Goal: Task Accomplishment & Management: Use online tool/utility

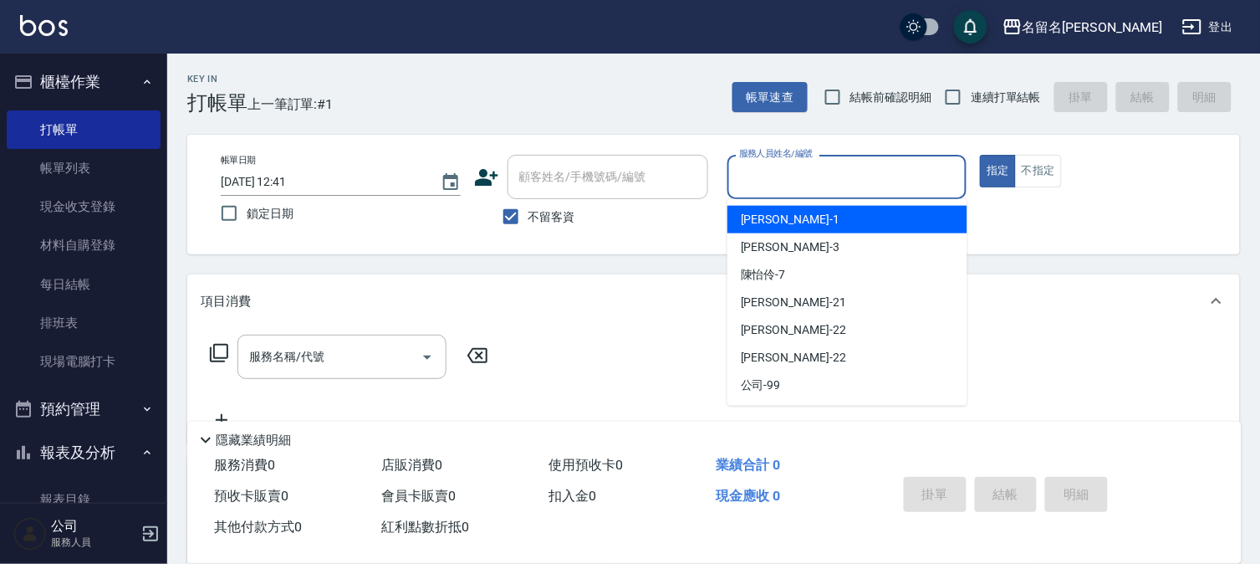
click at [792, 190] on input "服務人員姓名/編號" at bounding box center [847, 176] width 225 height 29
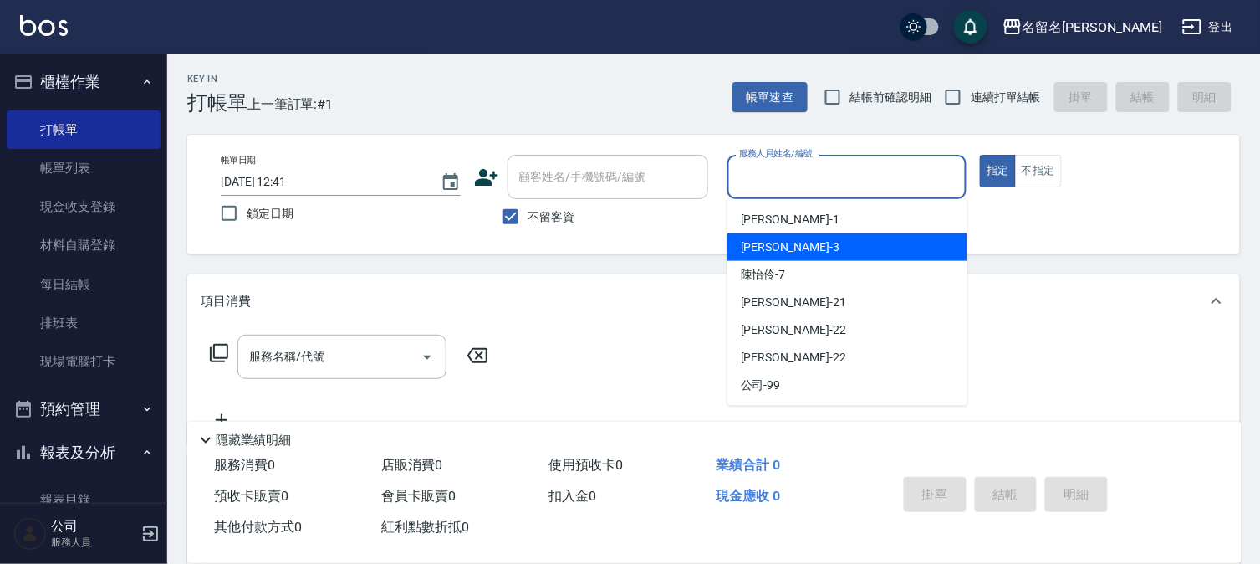
click at [780, 241] on span "[PERSON_NAME]-3" at bounding box center [790, 247] width 99 height 18
type input "[PERSON_NAME]-3"
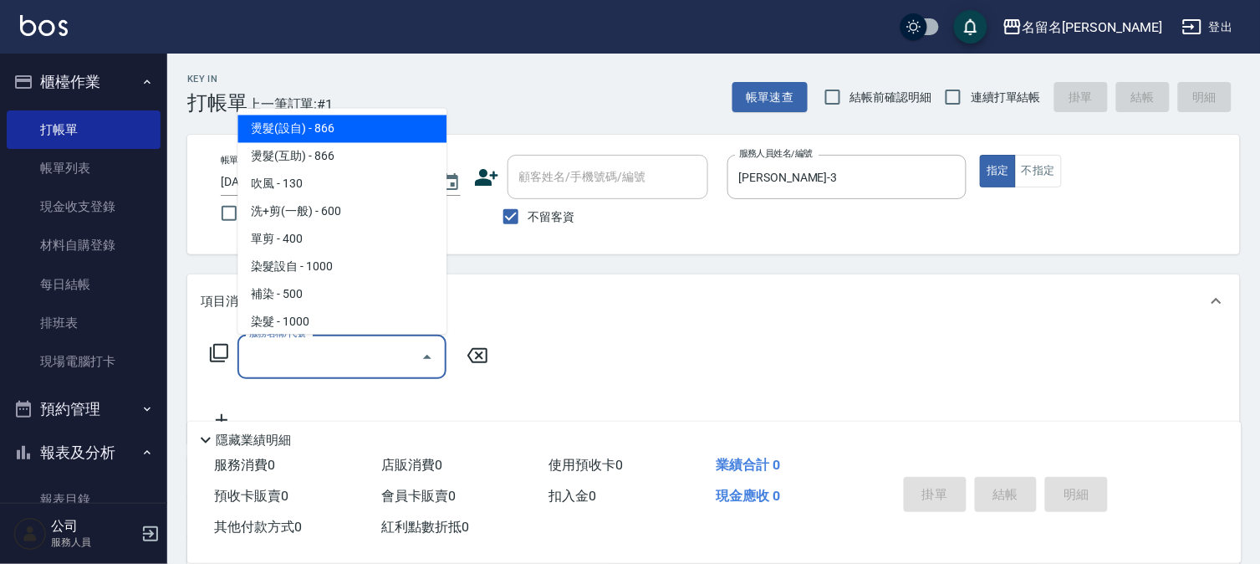
drag, startPoint x: 315, startPoint y: 356, endPoint x: 419, endPoint y: 323, distance: 108.9
click at [316, 355] on input "服務名稱/代號" at bounding box center [329, 356] width 169 height 29
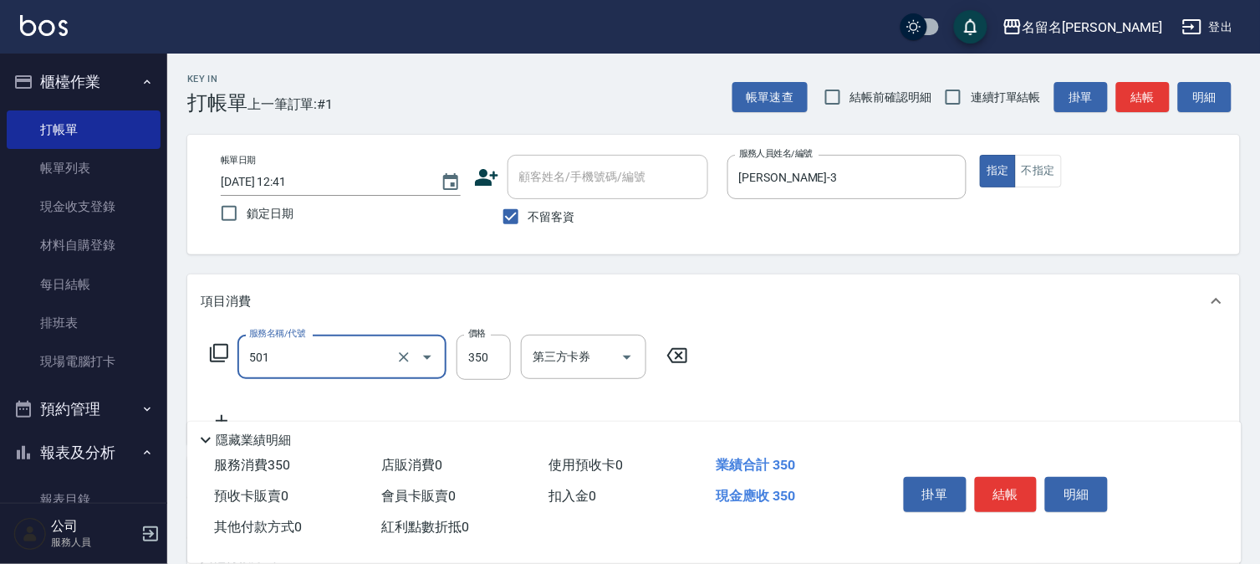
type input "P.S洗髮(501)"
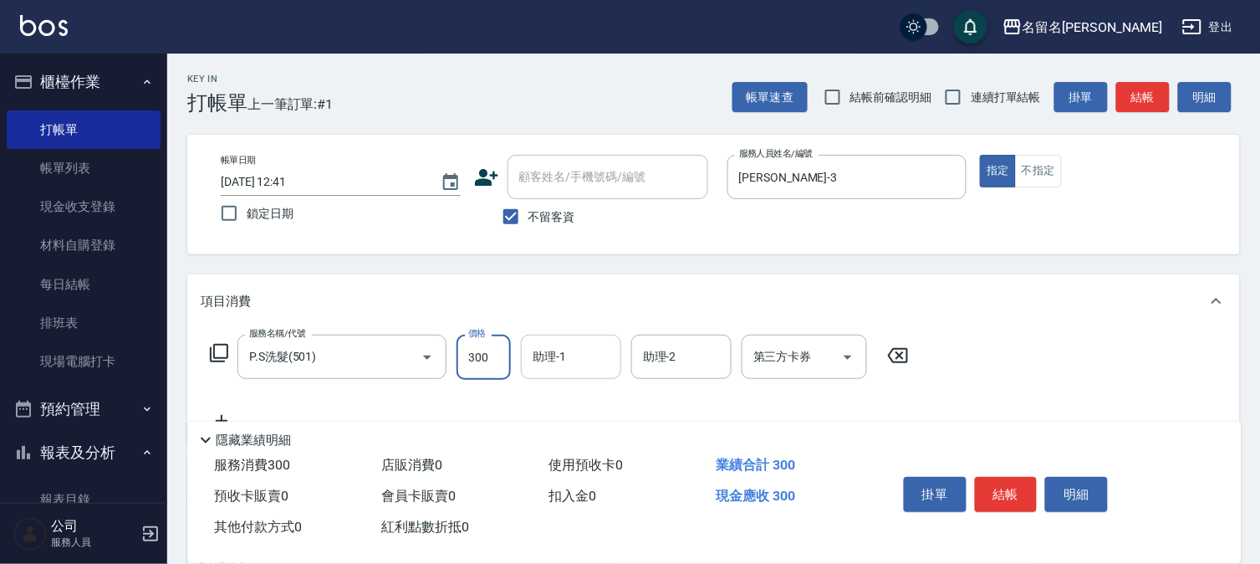
type input "300"
click at [567, 355] on input "助理-1" at bounding box center [570, 356] width 85 height 29
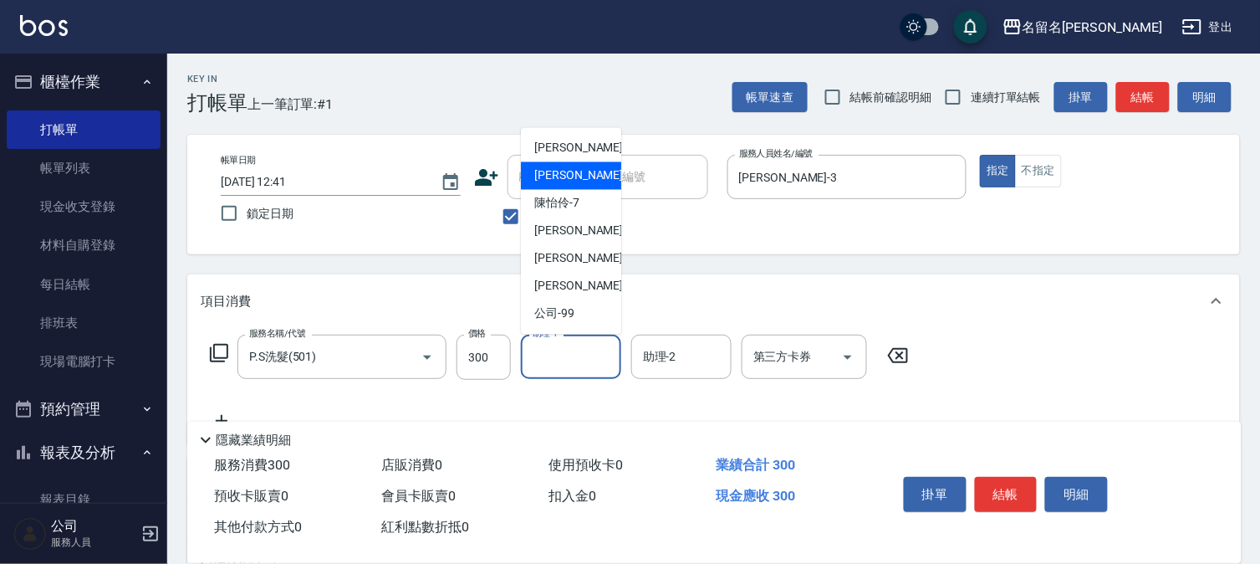
click at [594, 174] on div "[PERSON_NAME]-3" at bounding box center [571, 176] width 100 height 28
type input "[PERSON_NAME]-3"
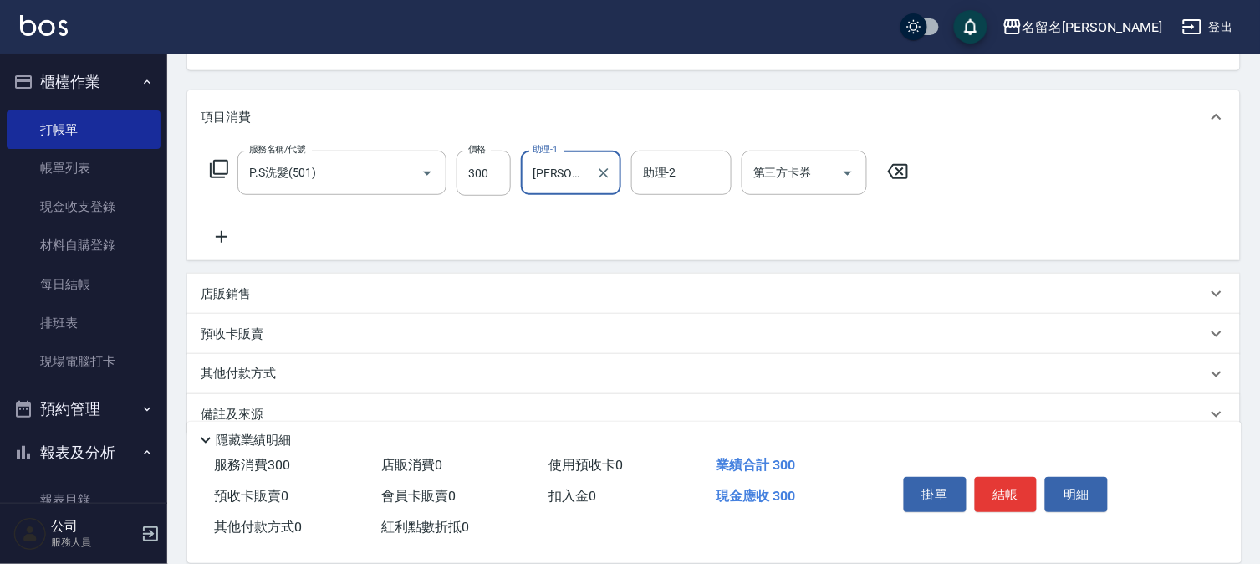
scroll to position [186, 0]
click at [220, 232] on icon at bounding box center [222, 235] width 42 height 20
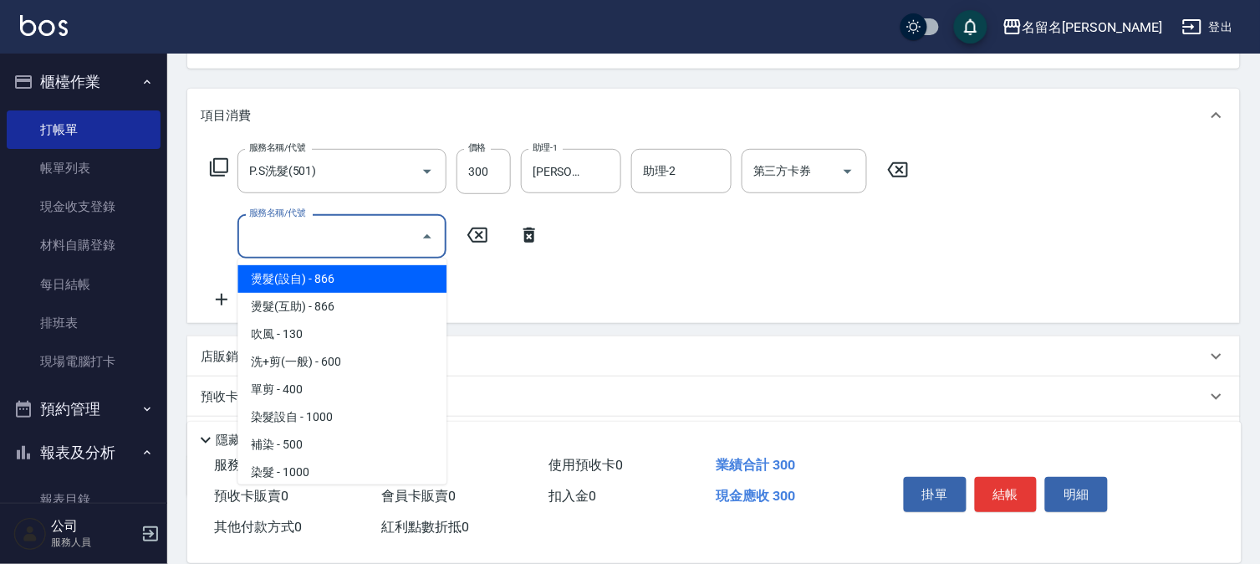
click at [263, 223] on input "服務名稱/代號" at bounding box center [329, 236] width 169 height 29
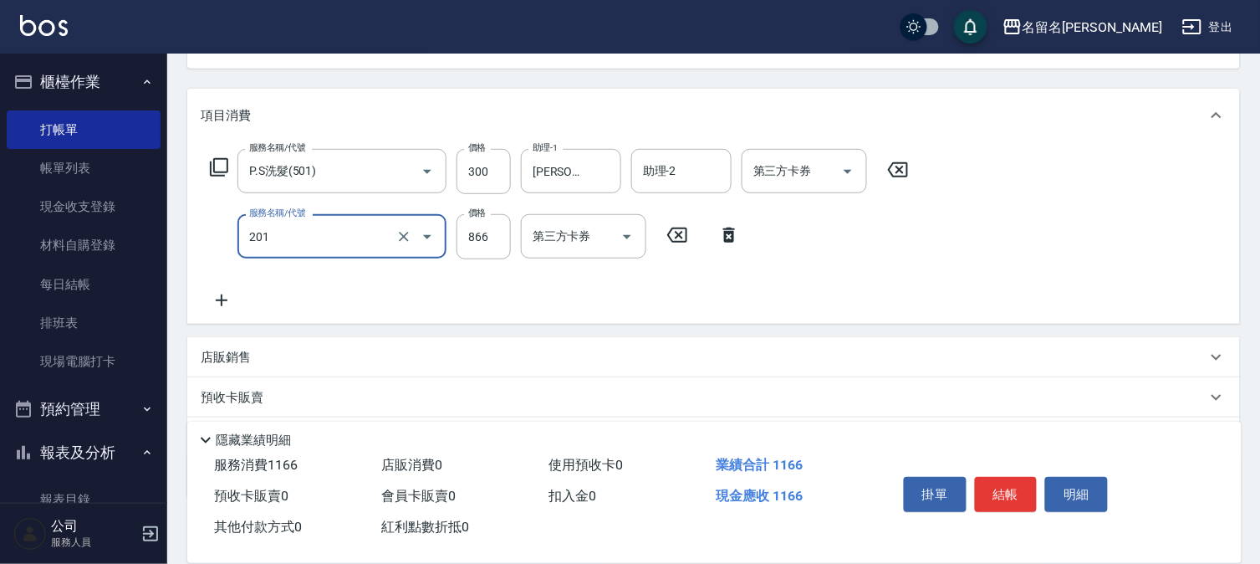
type input "燙髮(互助)(201)"
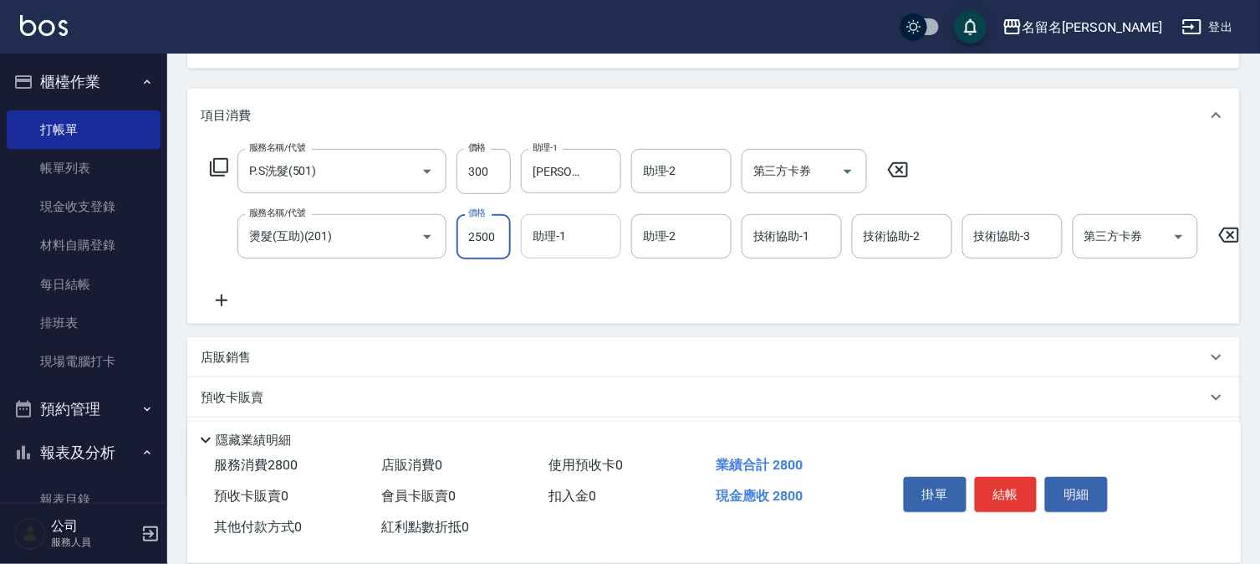
type input "2500"
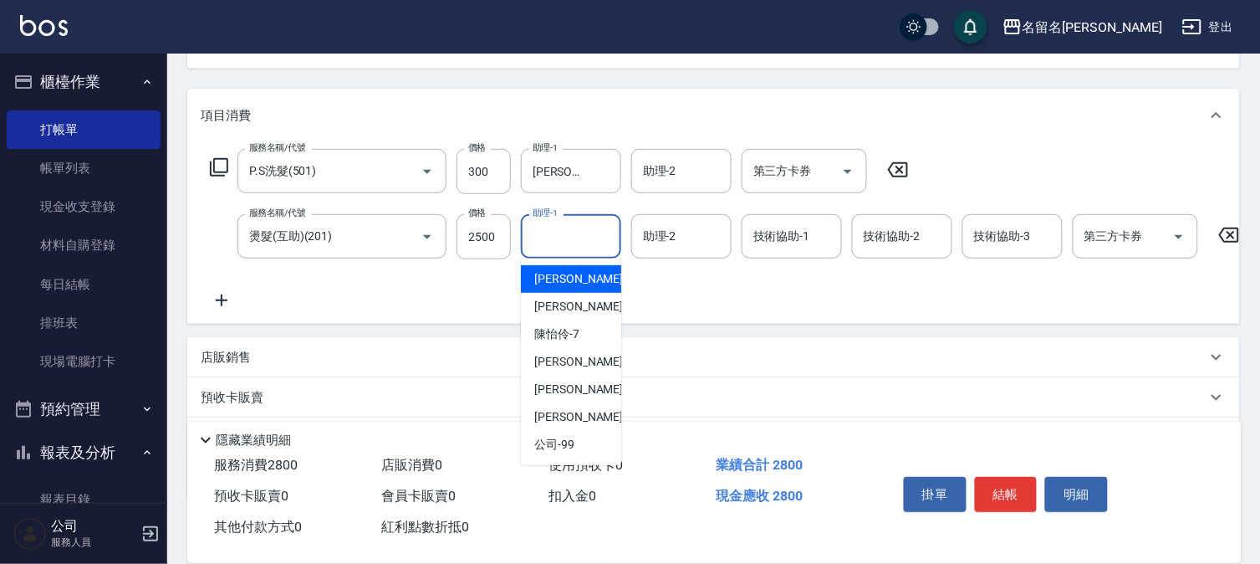
drag, startPoint x: 572, startPoint y: 239, endPoint x: 567, endPoint y: 283, distance: 43.8
click at [572, 242] on input "助理-1" at bounding box center [570, 236] width 85 height 29
click at [567, 299] on span "[PERSON_NAME]-3" at bounding box center [583, 307] width 99 height 18
type input "[PERSON_NAME]-3"
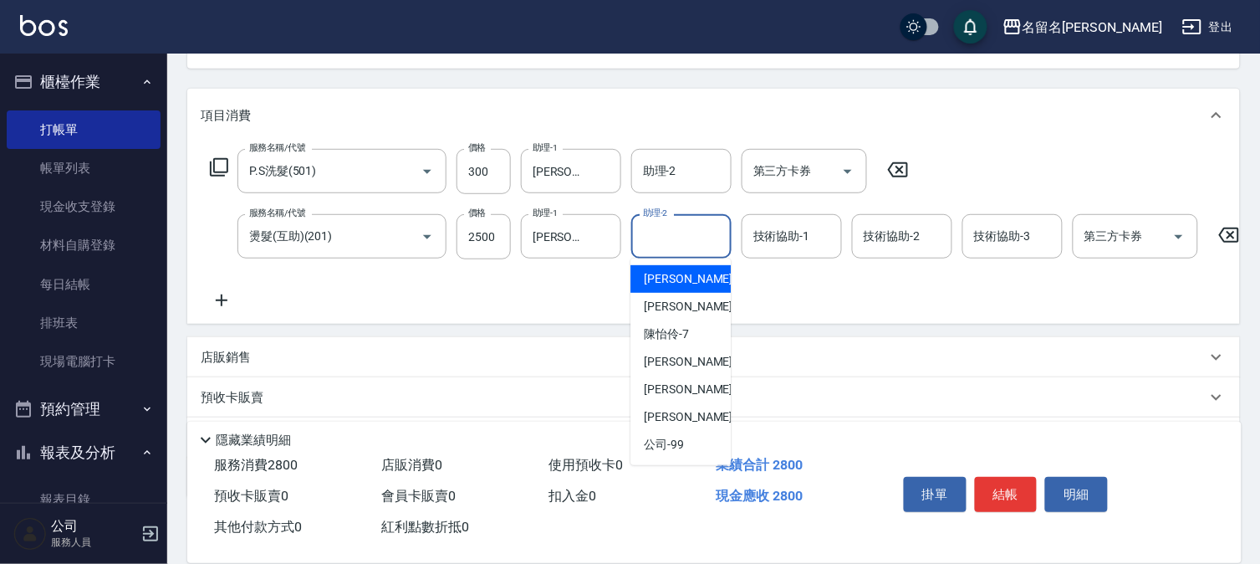
click at [671, 237] on input "助理-2" at bounding box center [681, 236] width 85 height 29
drag, startPoint x: 754, startPoint y: 251, endPoint x: 765, endPoint y: 247, distance: 11.6
click at [765, 247] on input "技術協助-1" at bounding box center [791, 236] width 85 height 29
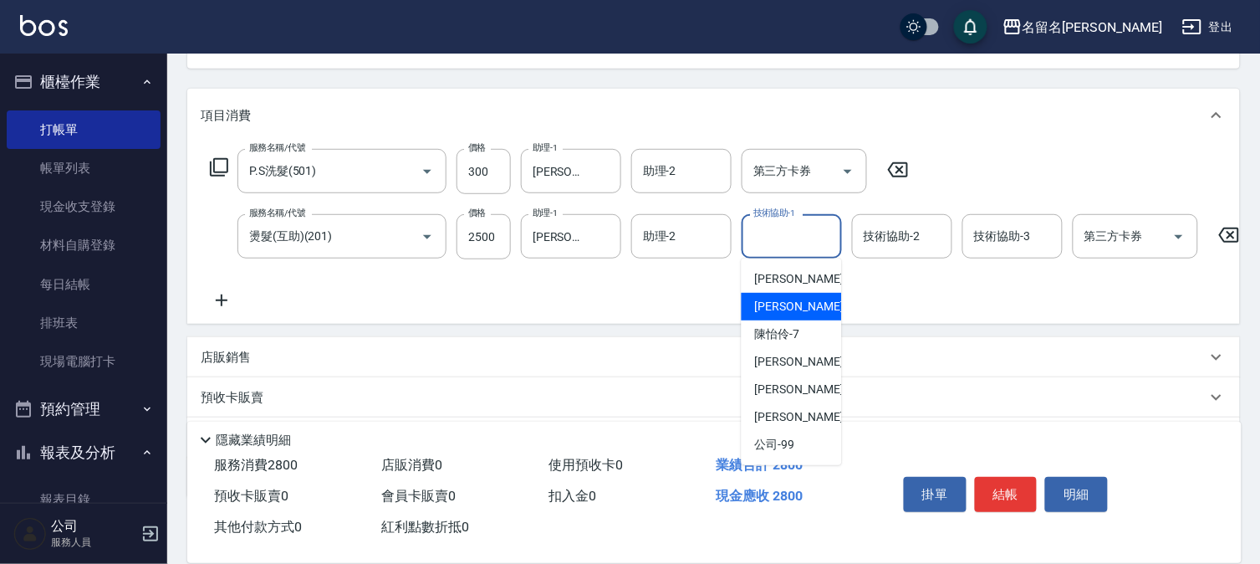
click at [800, 304] on span "[PERSON_NAME]-3" at bounding box center [804, 307] width 99 height 18
type input "[PERSON_NAME]-3"
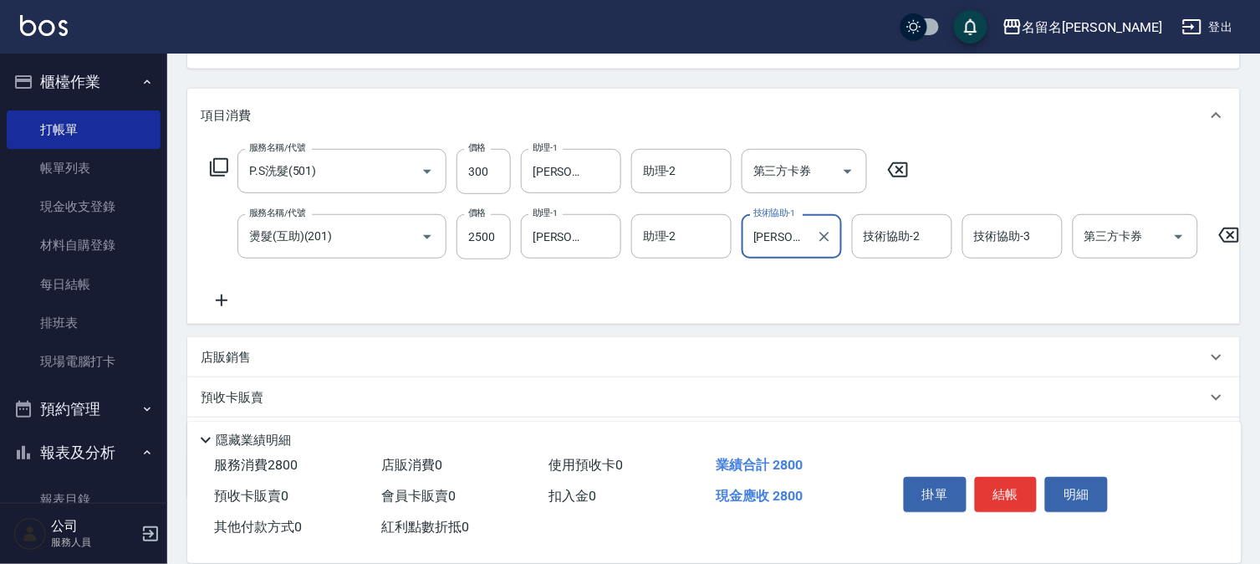
click at [1021, 490] on button "結帳" at bounding box center [1006, 494] width 63 height 35
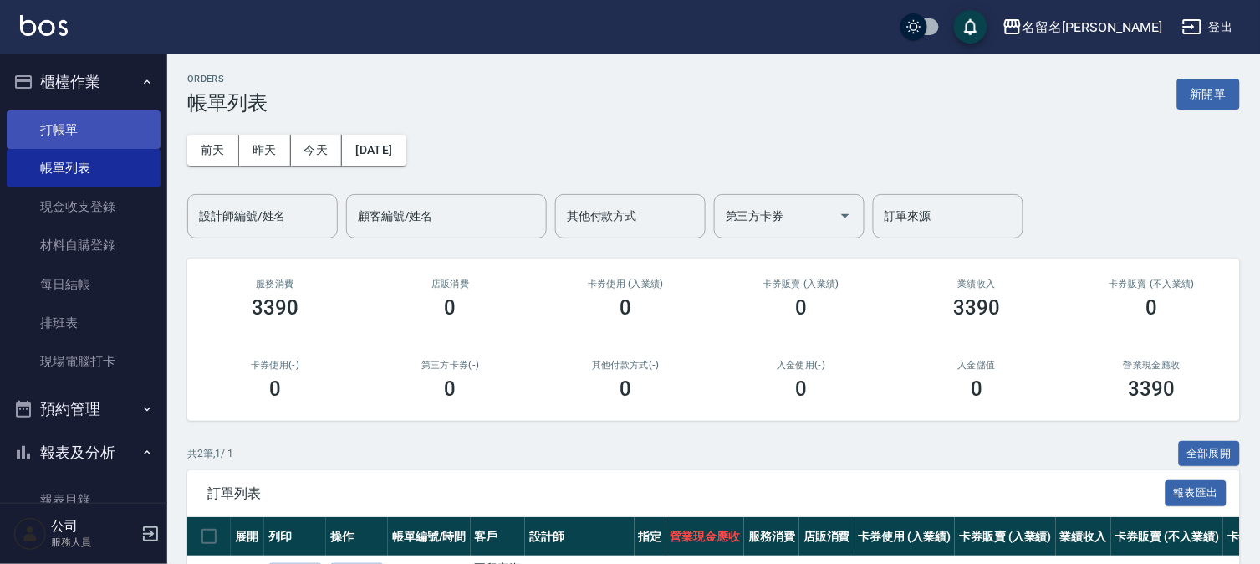
click at [80, 132] on link "打帳單" at bounding box center [84, 129] width 154 height 38
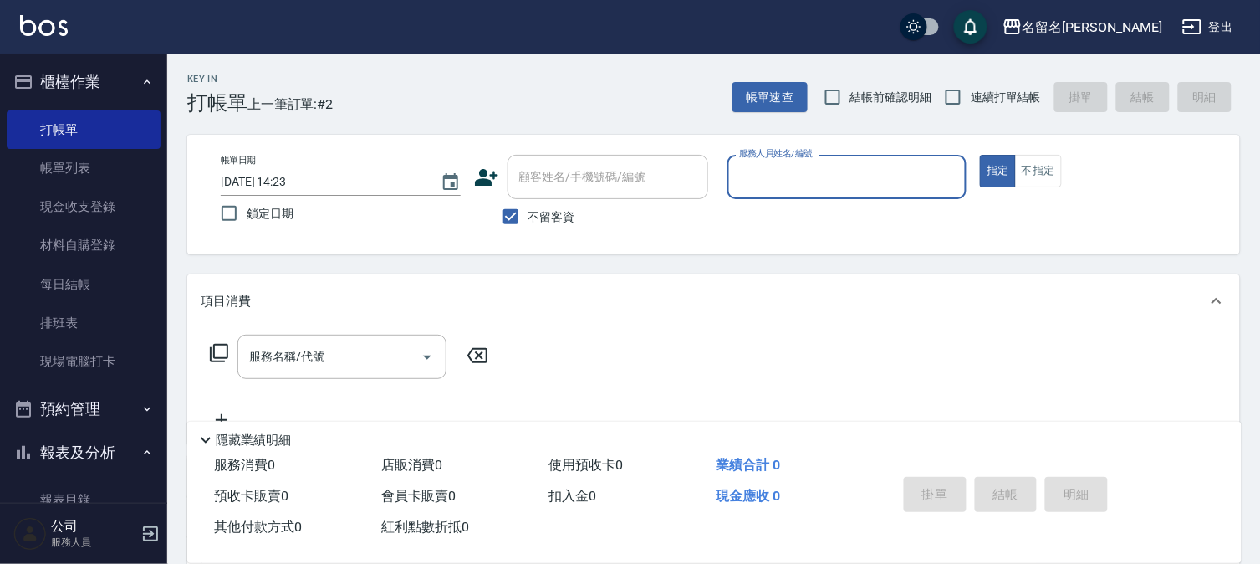
click at [847, 170] on input "服務人員姓名/編號" at bounding box center [847, 176] width 225 height 29
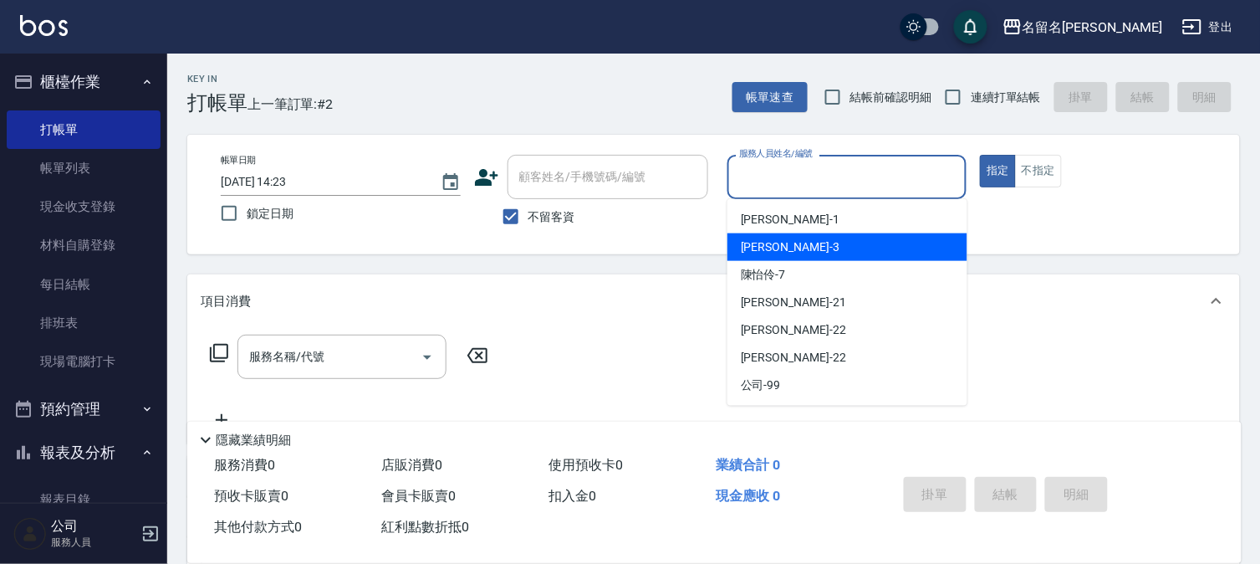
click at [784, 242] on span "[PERSON_NAME]-3" at bounding box center [790, 247] width 99 height 18
type input "[PERSON_NAME]-3"
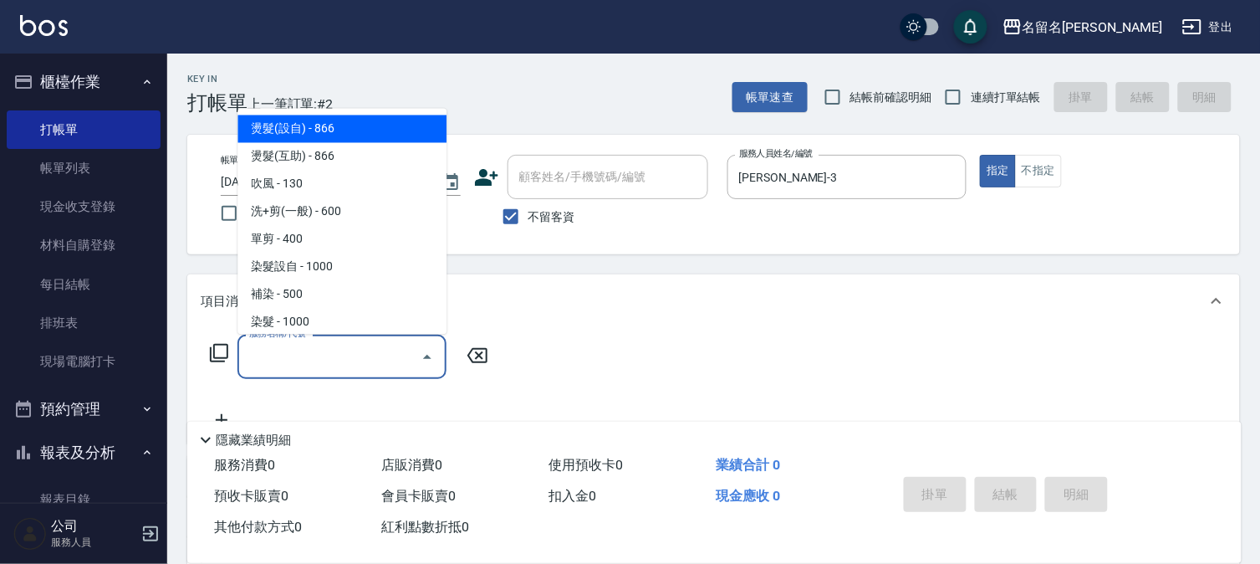
drag, startPoint x: 360, startPoint y: 341, endPoint x: 349, endPoint y: 324, distance: 20.7
click at [349, 329] on body "名留名揚 登出 櫃檯作業 打帳單 帳單列表 現金收支登錄 材料自購登錄 每日結帳 排班表 現場電腦打卡 預約管理 預約管理 單日預約紀錄 單週預約紀錄 報表及…" at bounding box center [630, 388] width 1260 height 776
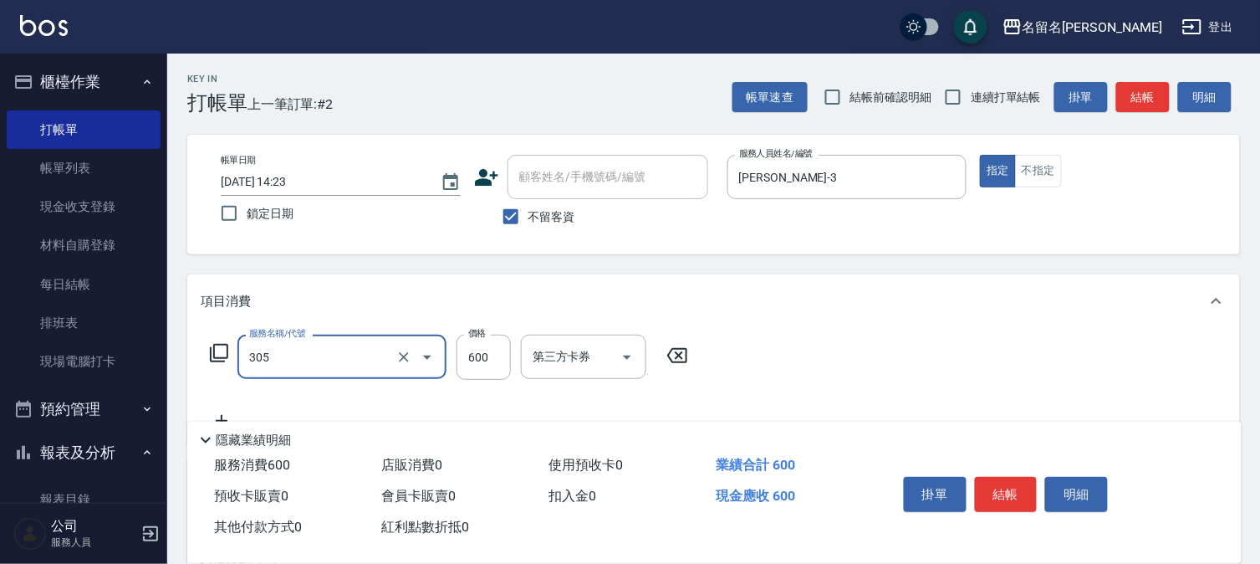
type input "洗+剪(一般)(305)"
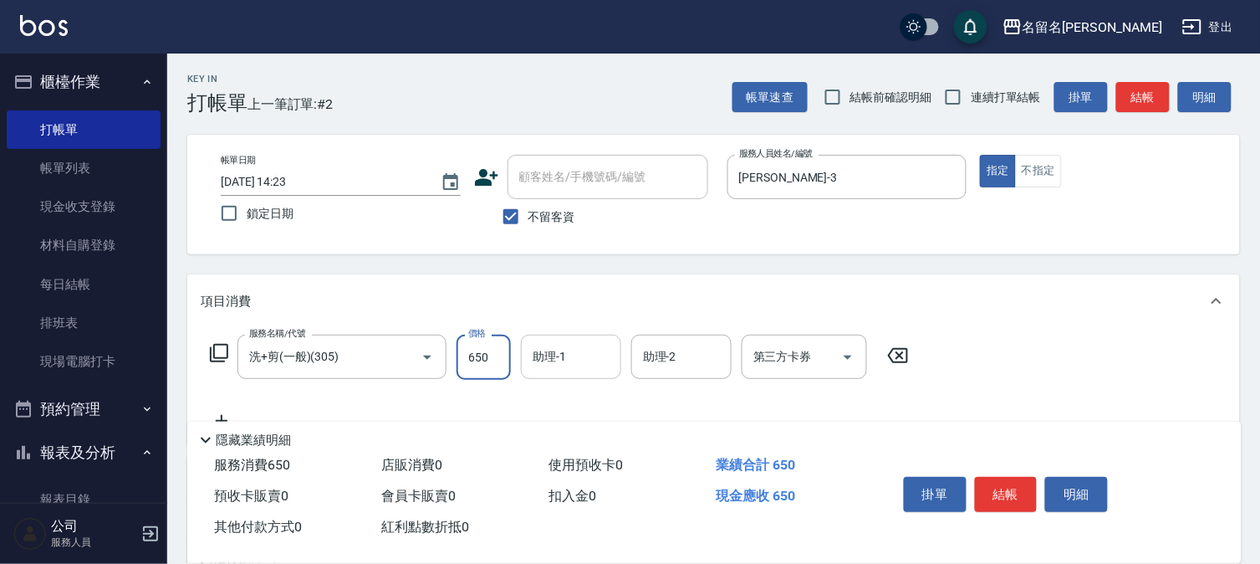
type input "650"
click at [548, 360] on input "助理-1" at bounding box center [570, 356] width 85 height 29
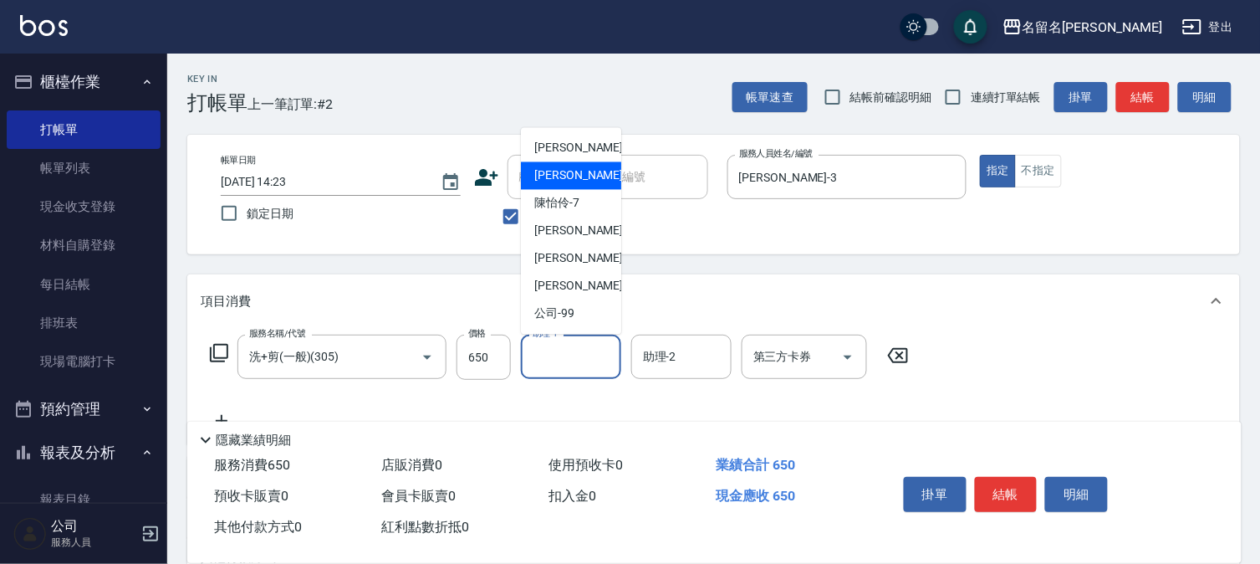
click at [572, 186] on div "[PERSON_NAME]-3" at bounding box center [571, 176] width 100 height 28
type input "[PERSON_NAME]-3"
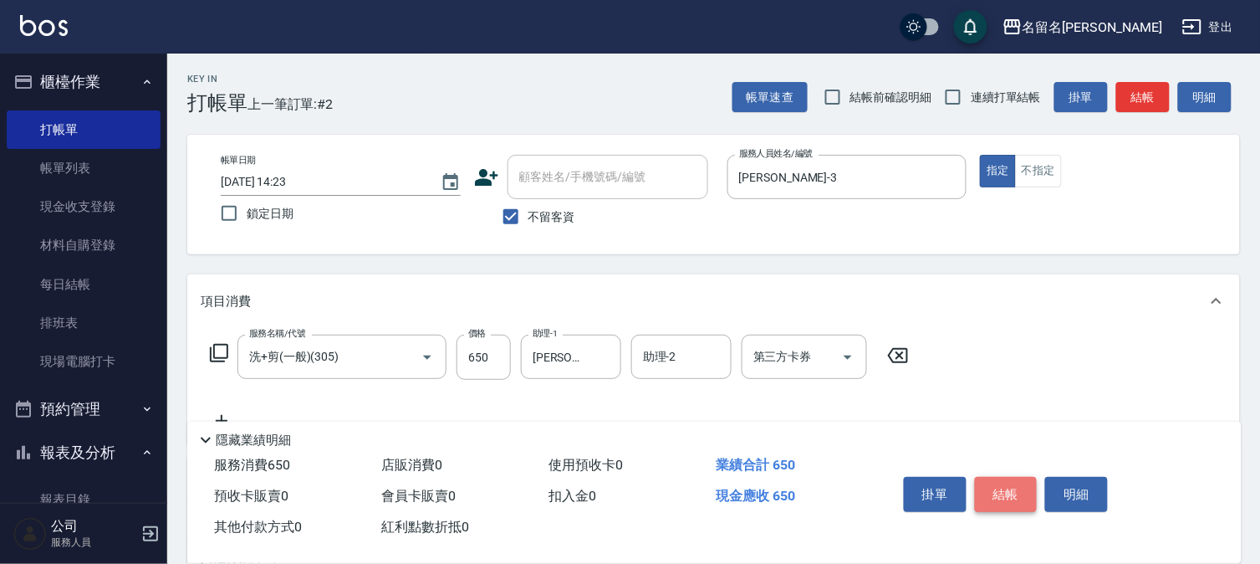
click at [998, 477] on button "結帳" at bounding box center [1006, 494] width 63 height 35
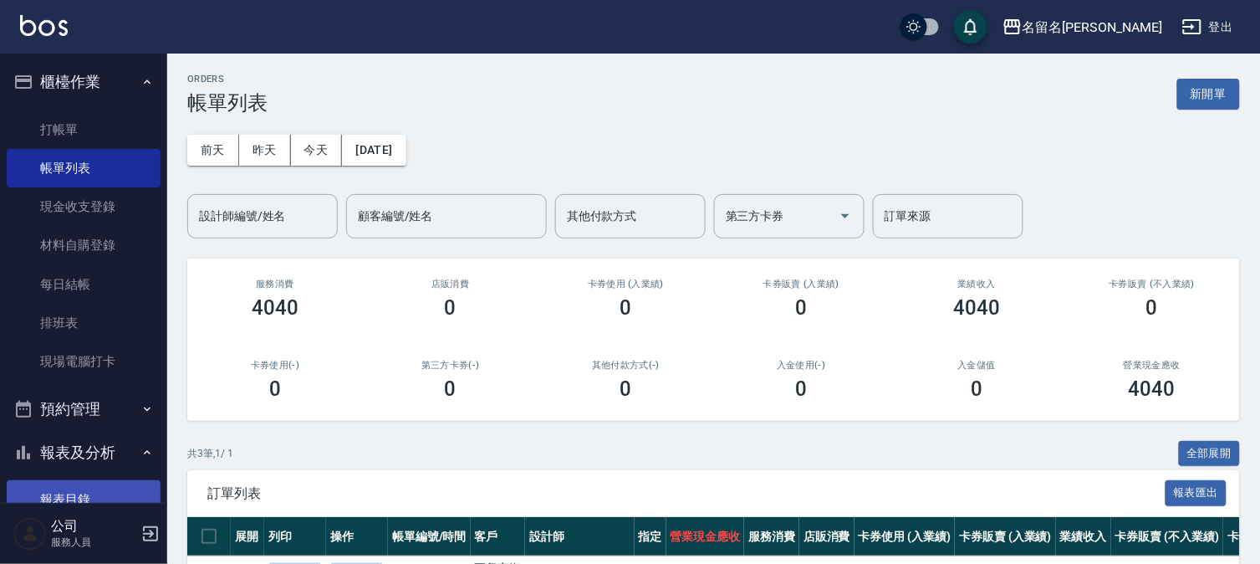
click at [78, 485] on link "報表目錄" at bounding box center [84, 499] width 154 height 38
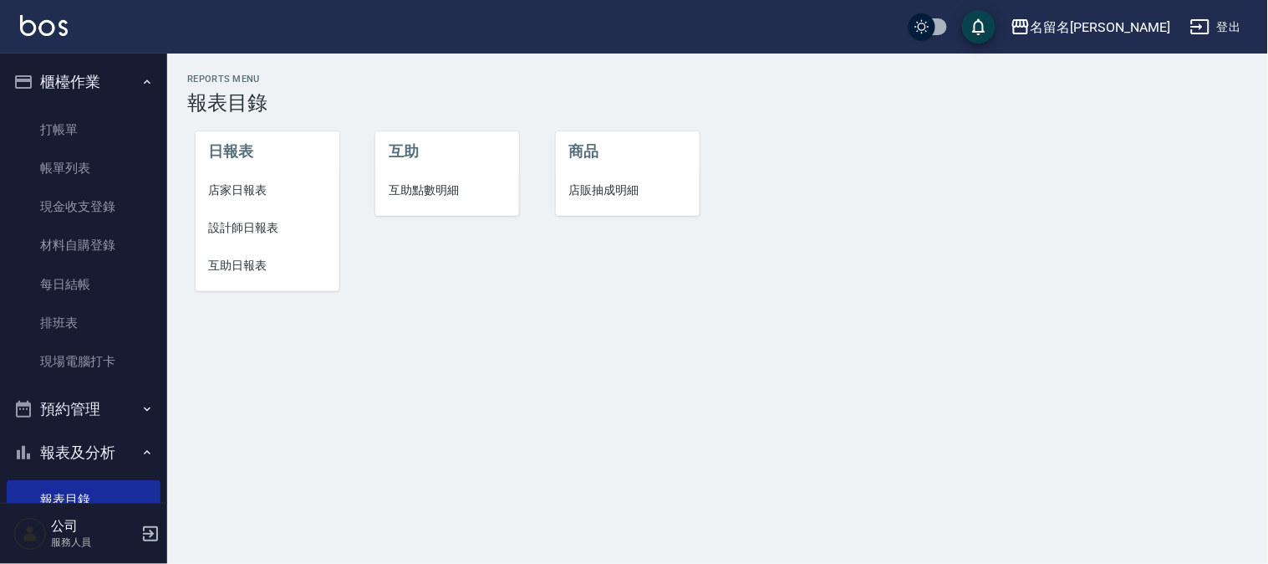
click at [238, 260] on span "互助日報表" at bounding box center [267, 266] width 117 height 18
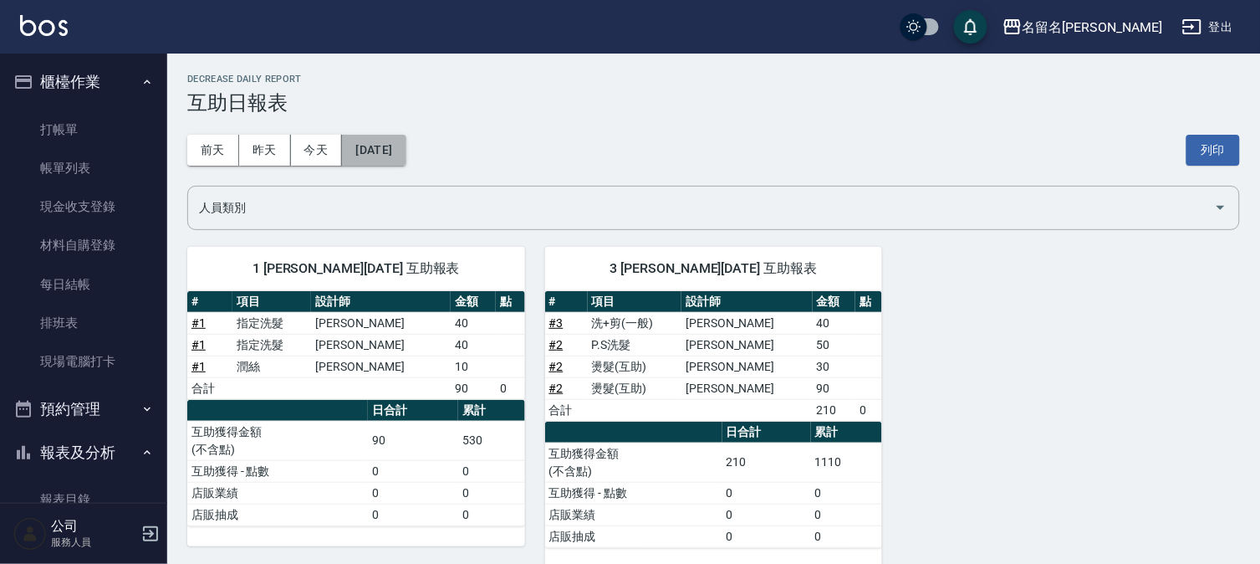
click at [374, 145] on button "[DATE]" at bounding box center [374, 150] width 64 height 31
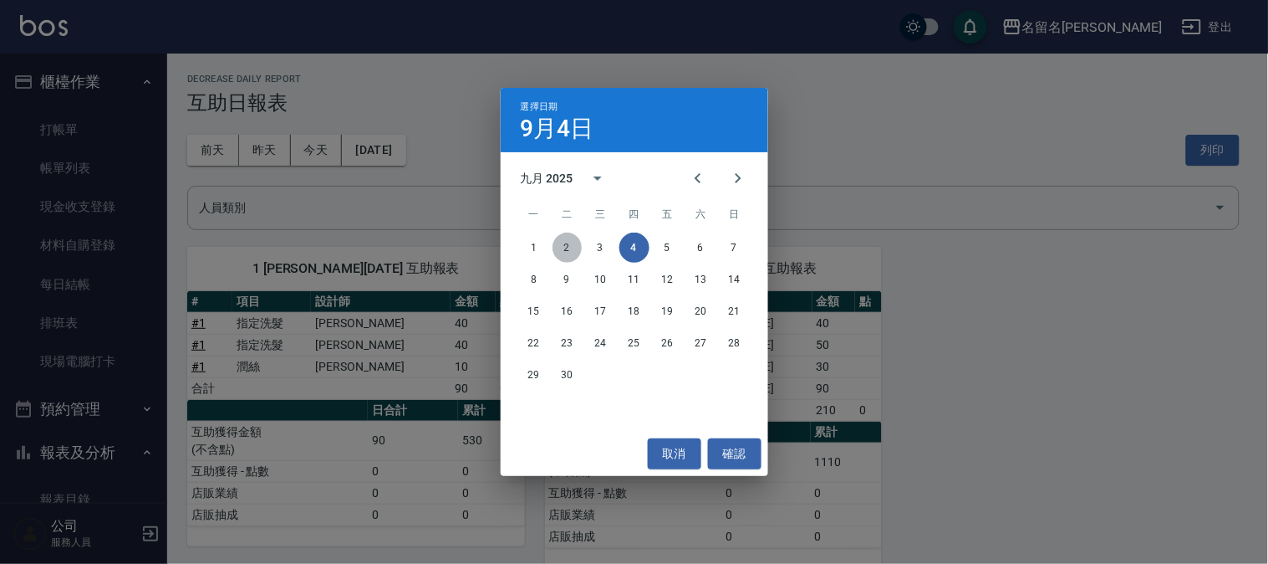
click at [572, 241] on button "2" at bounding box center [568, 247] width 30 height 30
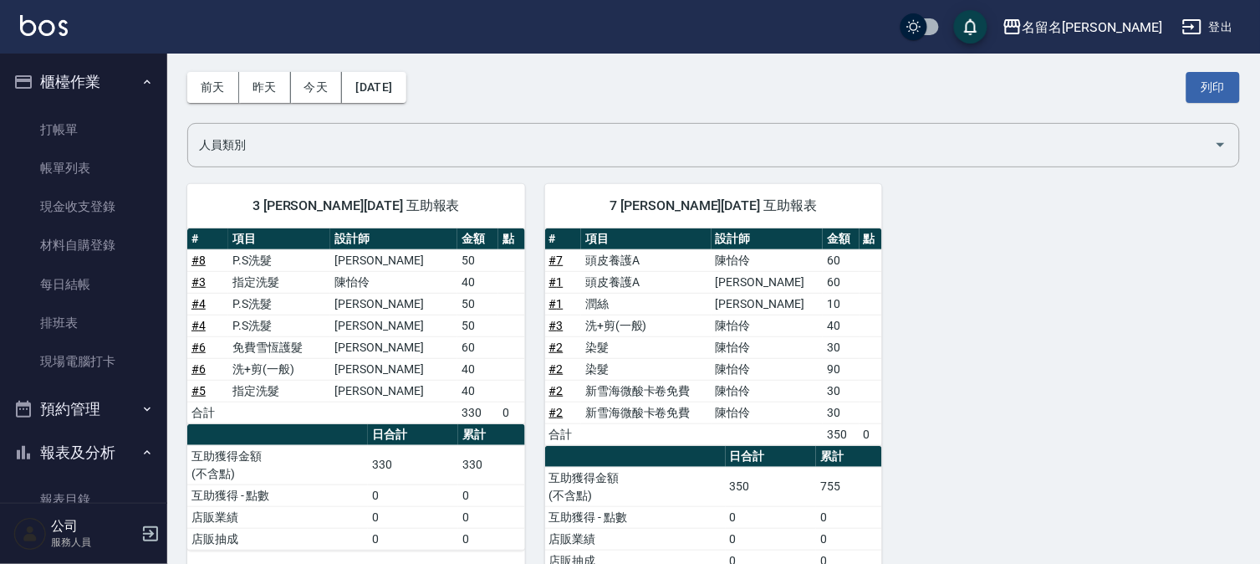
scroll to position [93, 0]
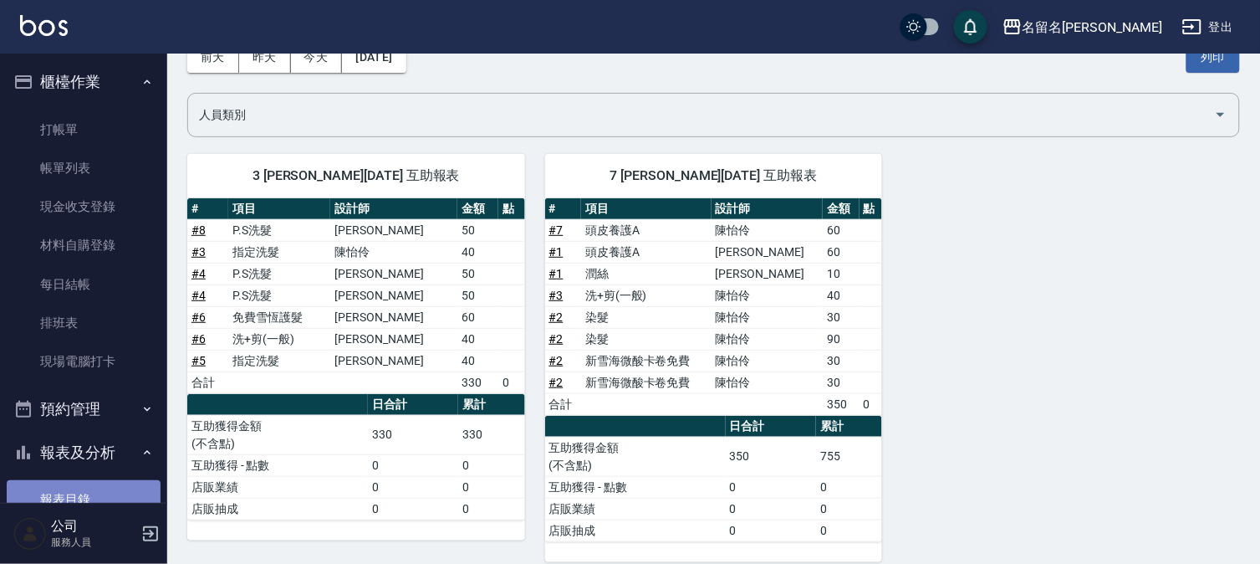
click at [107, 491] on link "報表目錄" at bounding box center [84, 499] width 154 height 38
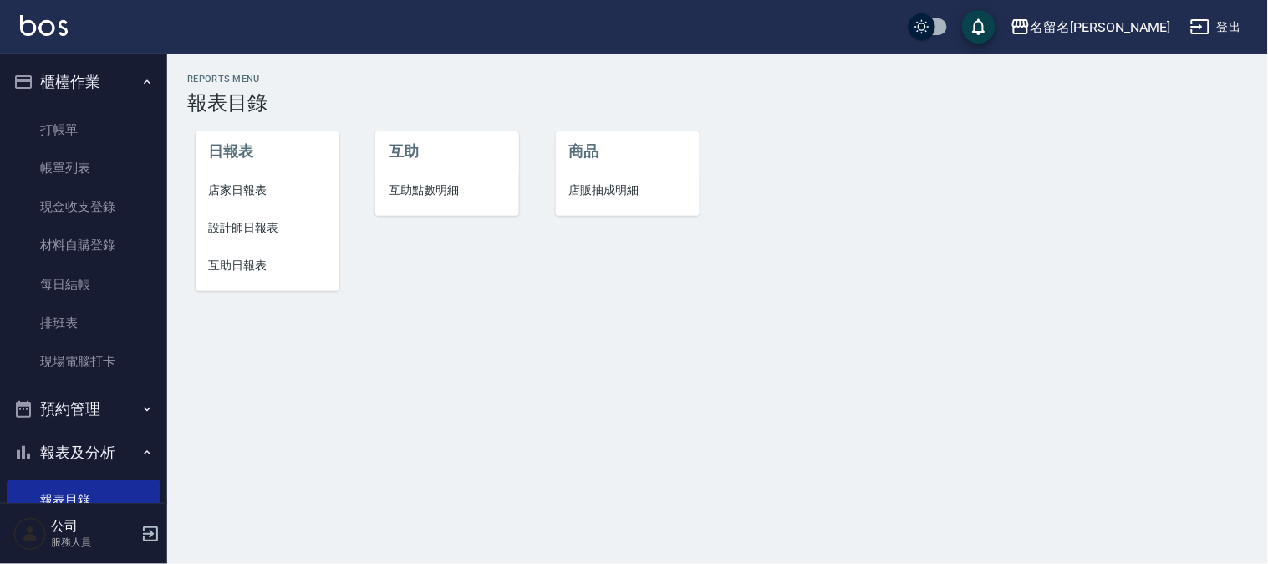
click at [223, 226] on span "設計師日報表" at bounding box center [267, 228] width 117 height 18
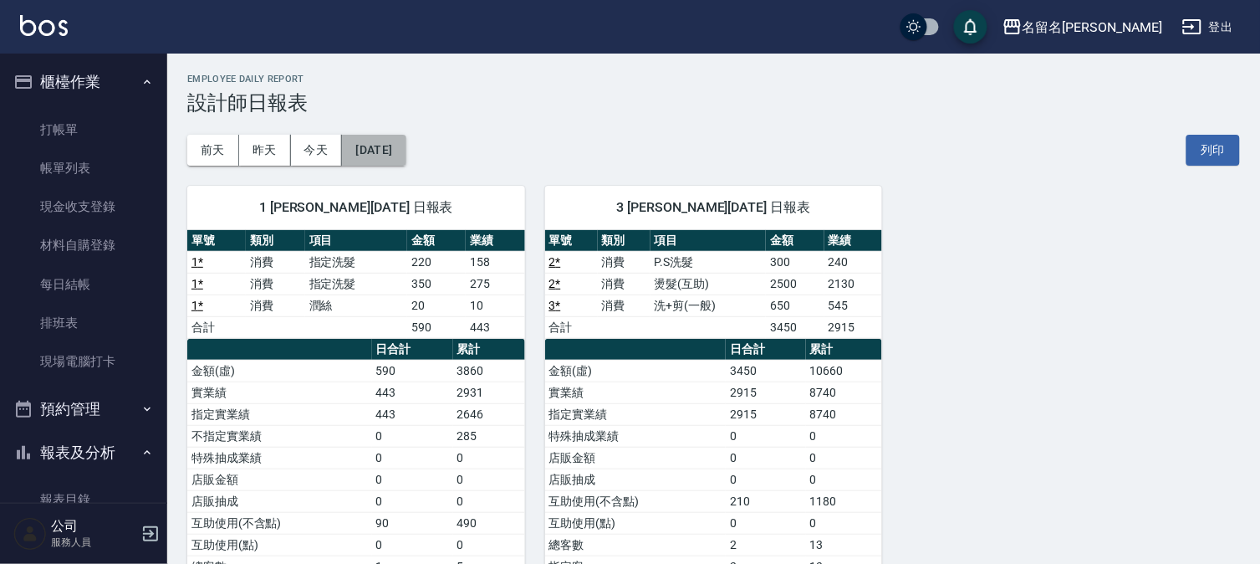
click at [406, 151] on button "[DATE]" at bounding box center [374, 150] width 64 height 31
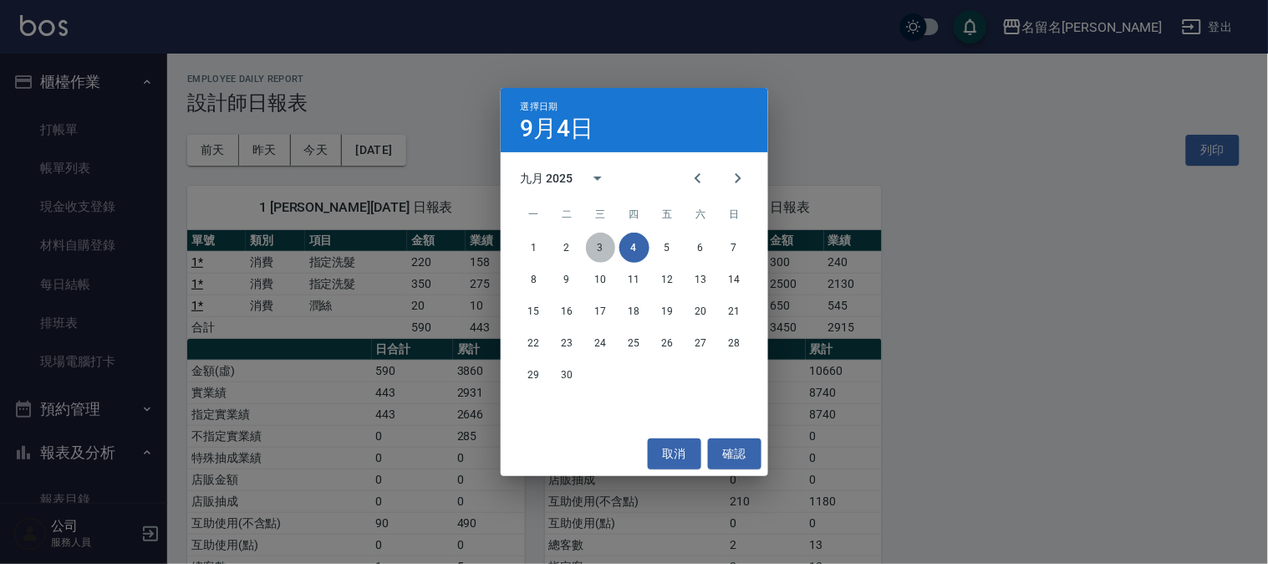
click at [599, 247] on button "3" at bounding box center [601, 247] width 30 height 30
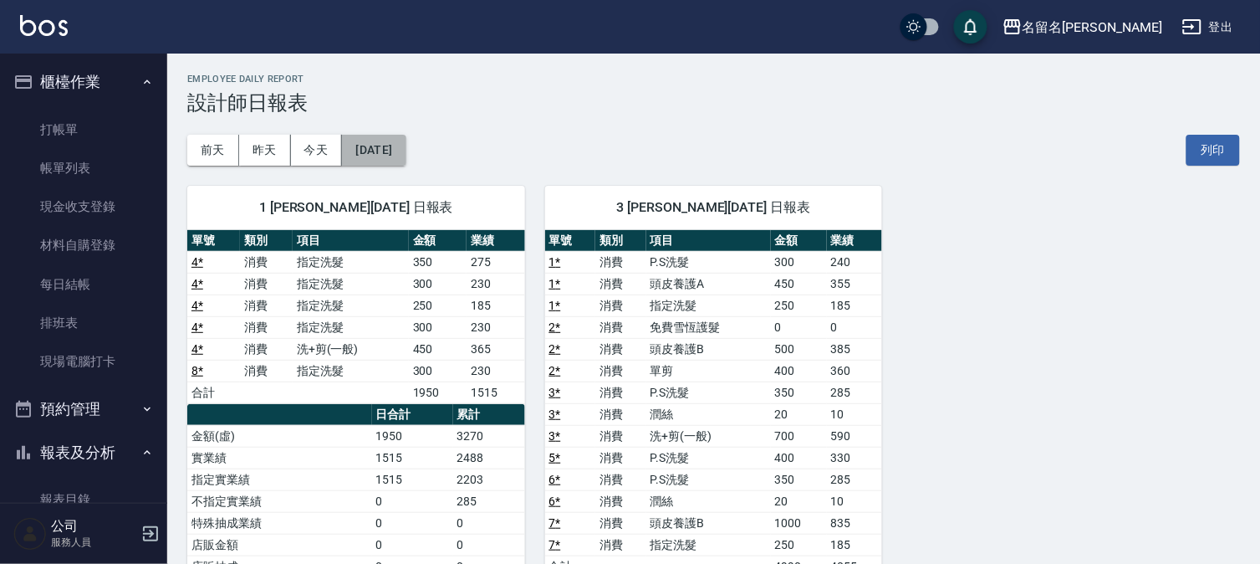
click at [406, 152] on button "[DATE]" at bounding box center [374, 150] width 64 height 31
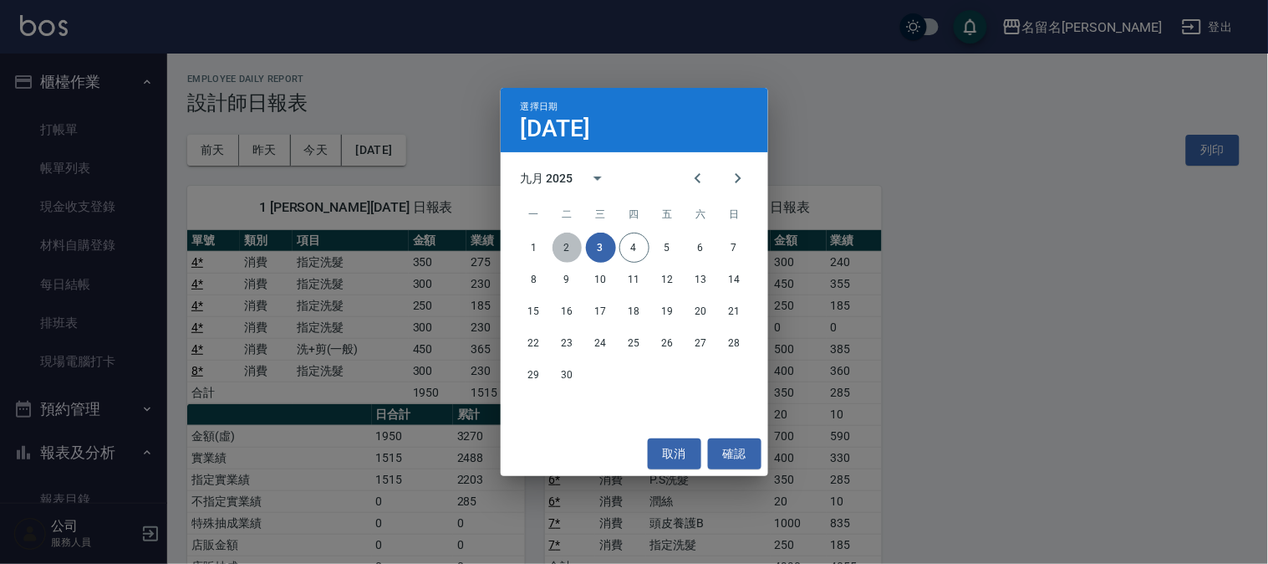
click at [575, 247] on button "2" at bounding box center [568, 247] width 30 height 30
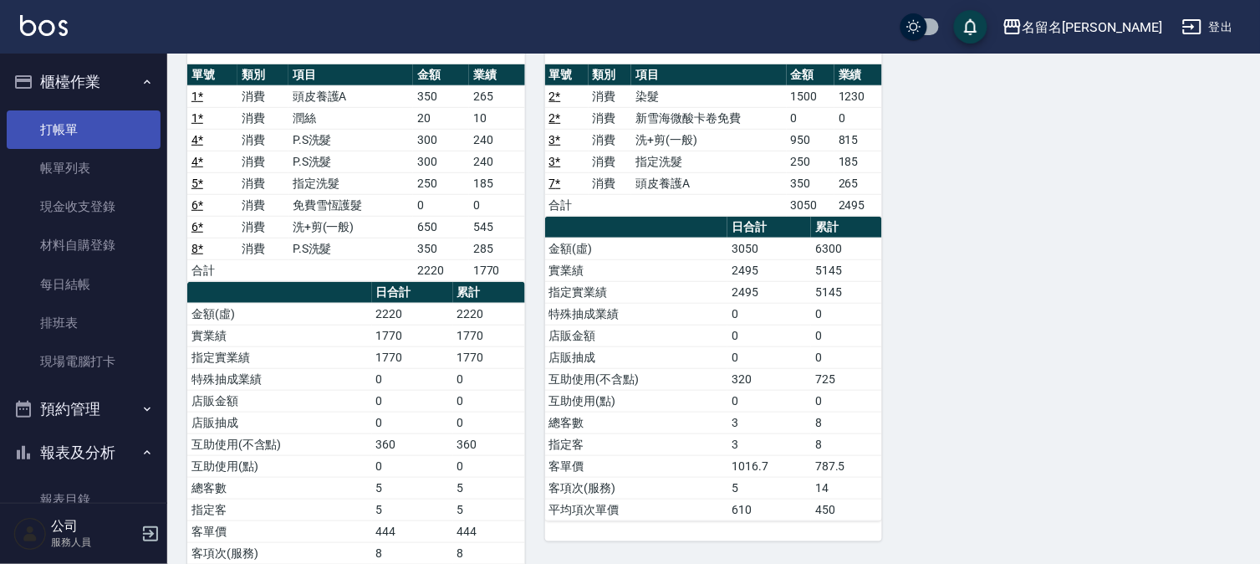
scroll to position [136, 0]
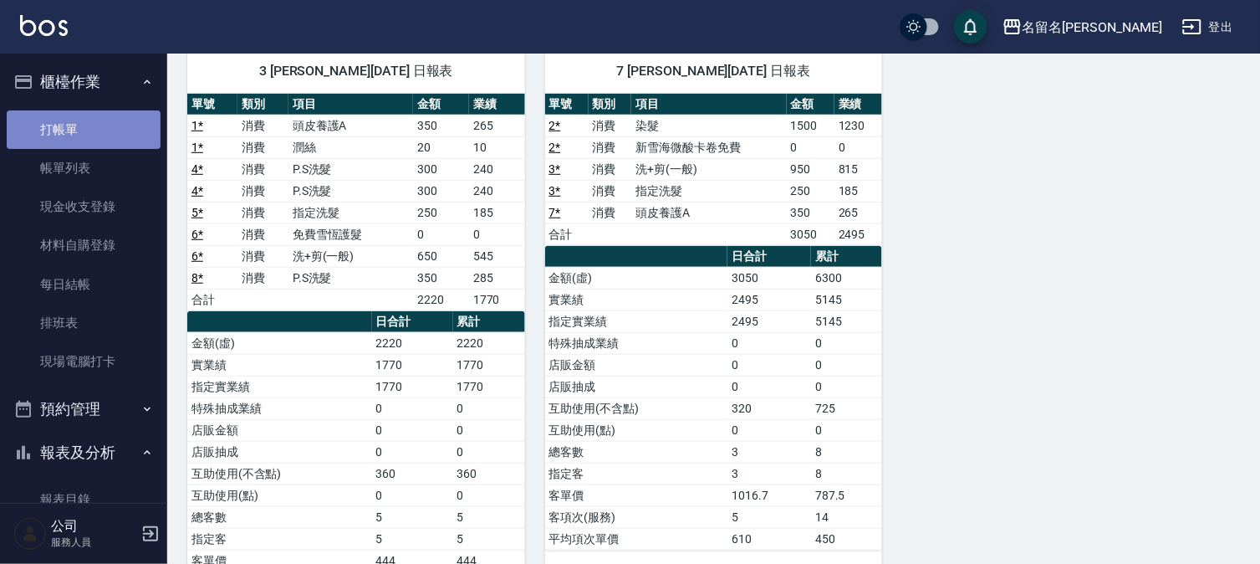
click at [85, 120] on link "打帳單" at bounding box center [84, 129] width 154 height 38
